Goal: Task Accomplishment & Management: Manage account settings

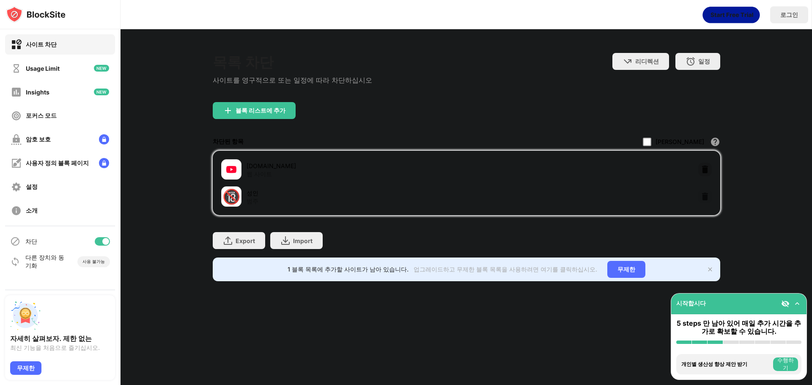
click at [710, 169] on div at bounding box center [705, 169] width 14 height 14
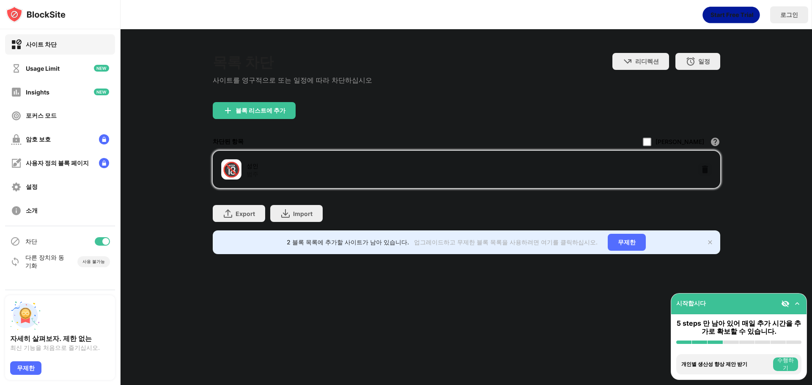
click at [754, 145] on div "목록 차단 사이트를 영구적으로 또는 일정에 따라 차단하십시오 리디렉션 웹 사이트 리디렉션을 설정하려면 클릭하십시오 일정 블록 목록이 활성화될 …" at bounding box center [467, 153] width 692 height 248
